Goal: Transaction & Acquisition: Subscribe to service/newsletter

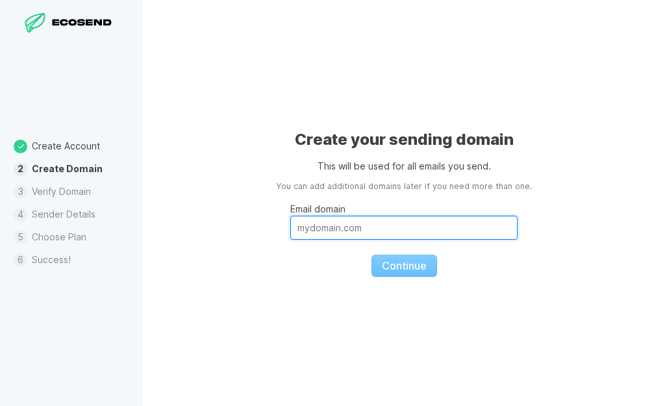
click at [371, 222] on input "Email domain" at bounding box center [403, 228] width 227 height 24
click at [388, 229] on input "[DOMAIN_NAME]" at bounding box center [403, 228] width 227 height 24
type input "[DOMAIN_NAME]"
click at [371, 254] on button "Continue" at bounding box center [404, 265] width 66 height 22
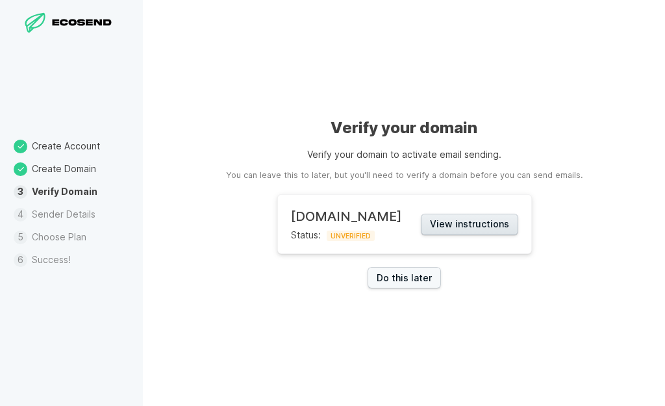
click at [480, 223] on button "View instructions" at bounding box center [469, 224] width 97 height 21
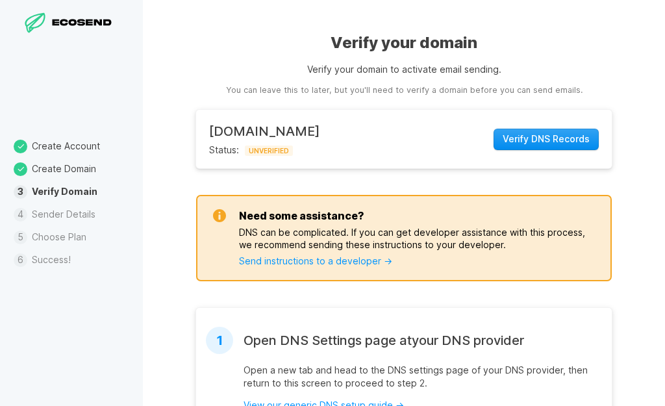
click at [523, 136] on span "Verify DNS Records" at bounding box center [546, 138] width 87 height 13
click at [517, 136] on span "Verify DNS Records" at bounding box center [546, 138] width 87 height 13
click at [517, 147] on button "Verify DNS Records" at bounding box center [545, 139] width 105 height 21
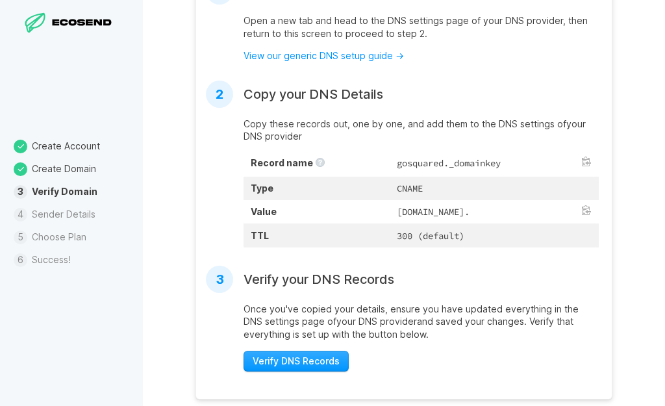
scroll to position [419, 0]
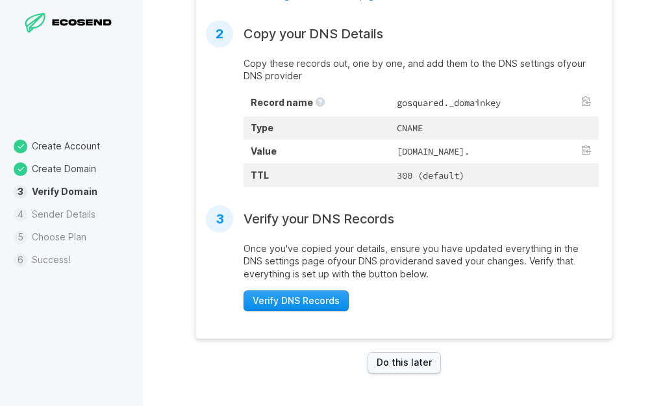
click at [291, 300] on span "Verify DNS Records" at bounding box center [296, 300] width 87 height 13
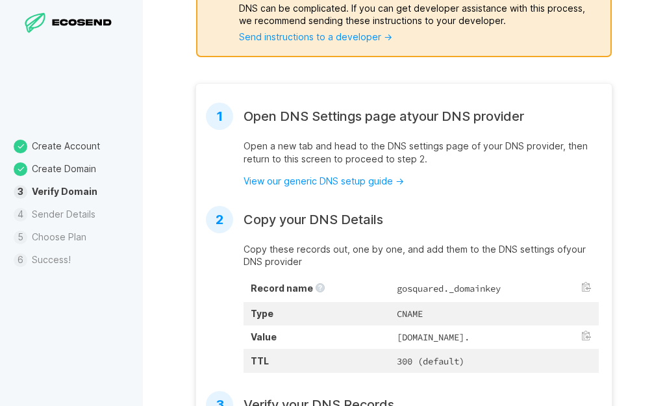
scroll to position [0, 0]
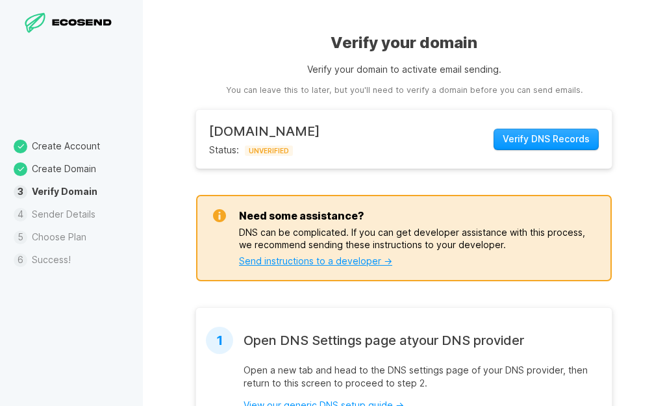
click at [361, 262] on link "Send instructions to a developer →" at bounding box center [315, 260] width 153 height 11
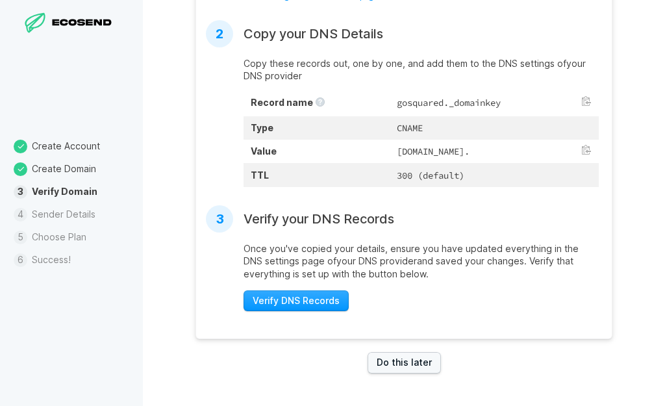
scroll to position [354, 0]
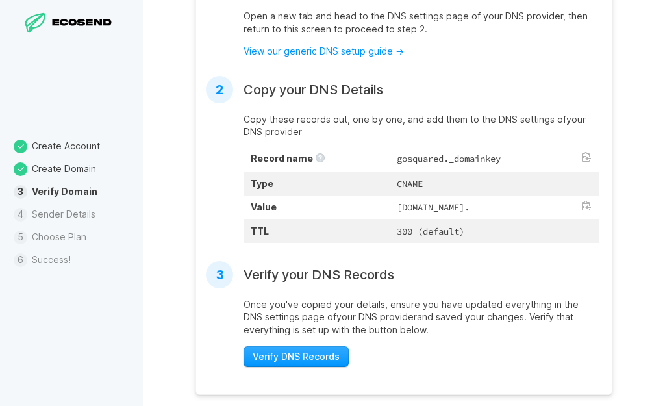
click at [451, 180] on td "CNAME" at bounding box center [494, 183] width 209 height 23
click at [453, 163] on td "gosquared._domainkey" at bounding box center [494, 159] width 209 height 25
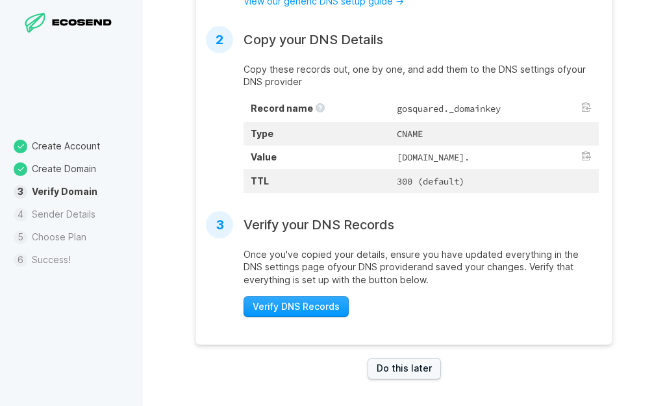
scroll to position [419, 0]
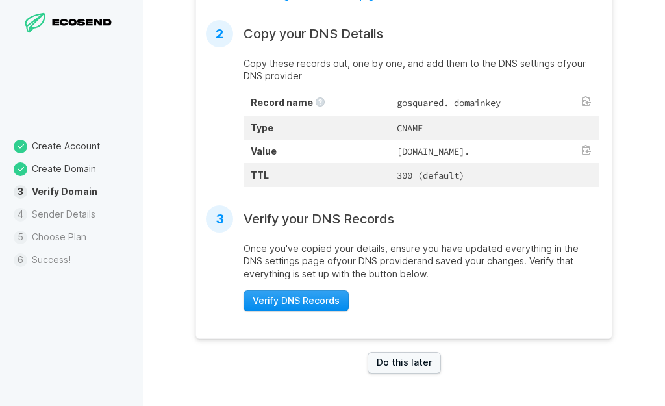
click at [320, 299] on span "Verify DNS Records" at bounding box center [296, 300] width 87 height 13
click at [395, 363] on link "Do this later" at bounding box center [403, 362] width 73 height 21
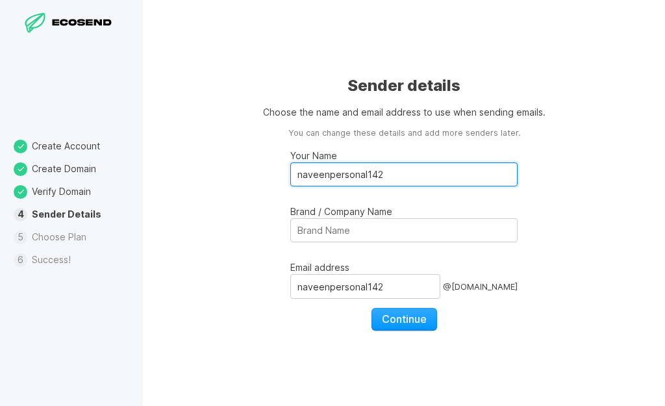
click at [420, 170] on input "naveenpersonal142" at bounding box center [403, 174] width 227 height 24
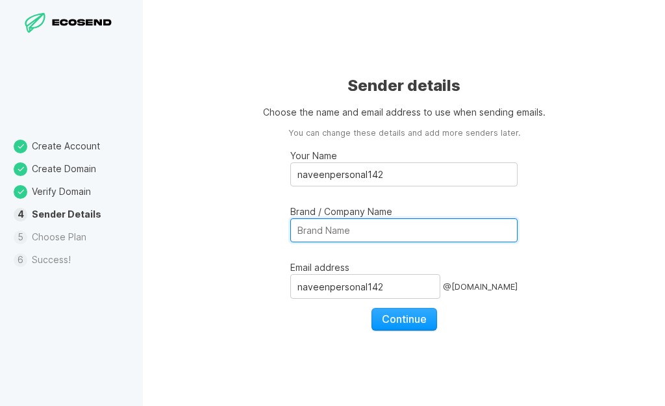
click at [392, 229] on input "Brand / Company Name" at bounding box center [403, 230] width 227 height 24
type input "u"
type input "TELUGU INDIAN"
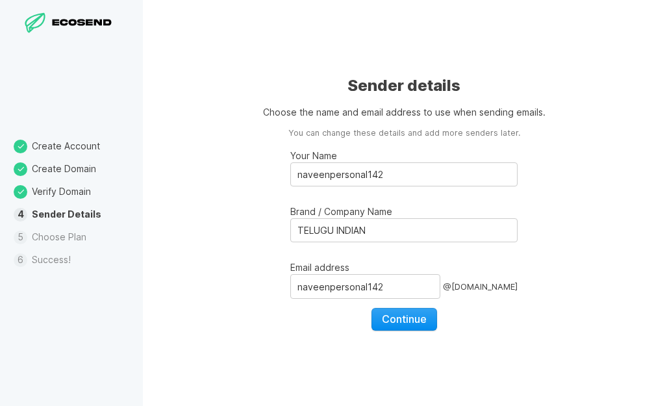
click at [406, 321] on span "Continue" at bounding box center [404, 318] width 45 height 13
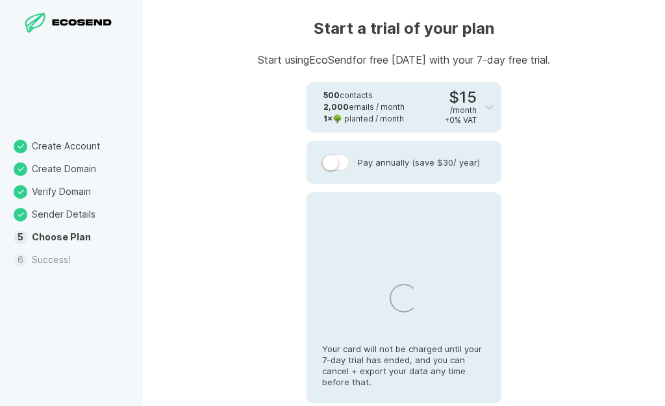
select select "IN"
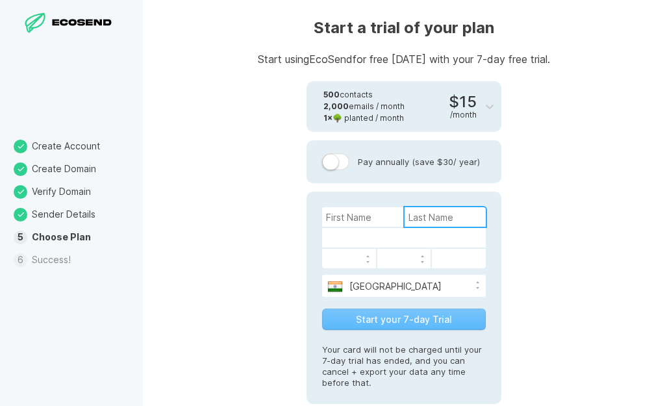
click at [434, 218] on input at bounding box center [444, 216] width 81 height 19
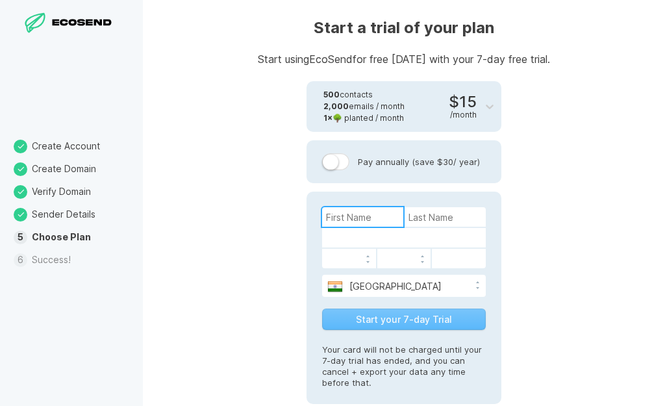
click at [388, 213] on input at bounding box center [362, 216] width 81 height 19
type input "[PERSON_NAME]"
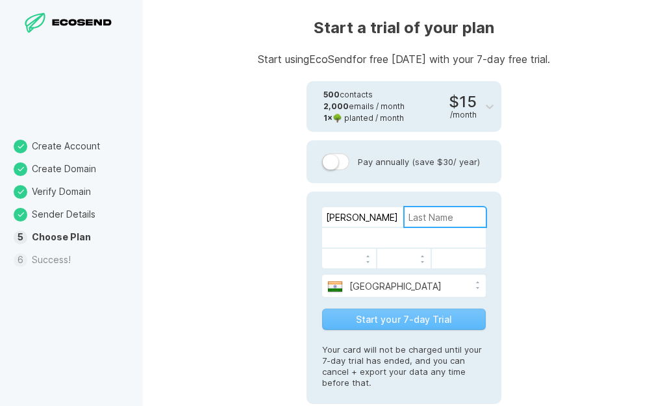
click at [436, 217] on input at bounding box center [444, 216] width 81 height 19
type input "Naveen"
